Goal: Find specific page/section: Find specific page/section

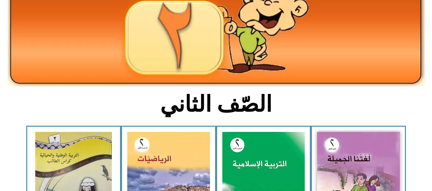
scroll to position [103, 0]
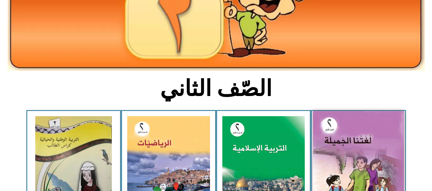
click at [375, 147] on img at bounding box center [358, 167] width 91 height 112
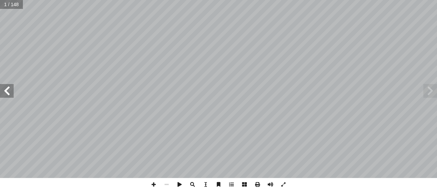
click at [9, 89] on span at bounding box center [7, 91] width 14 height 14
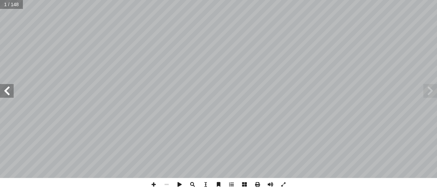
click at [9, 89] on span at bounding box center [7, 91] width 14 height 14
click at [8, 88] on span at bounding box center [7, 91] width 14 height 14
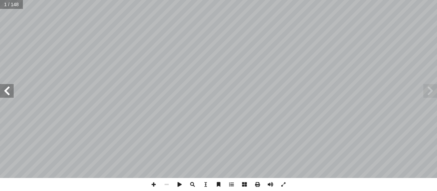
click at [8, 88] on span at bounding box center [7, 91] width 14 height 14
click at [4, 87] on span at bounding box center [7, 91] width 14 height 14
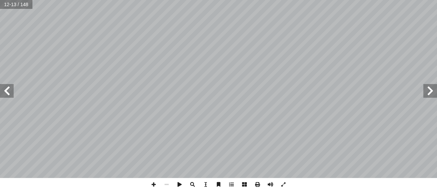
click at [4, 87] on span at bounding box center [7, 91] width 14 height 14
click at [8, 86] on span at bounding box center [7, 91] width 14 height 14
